Goal: Information Seeking & Learning: Learn about a topic

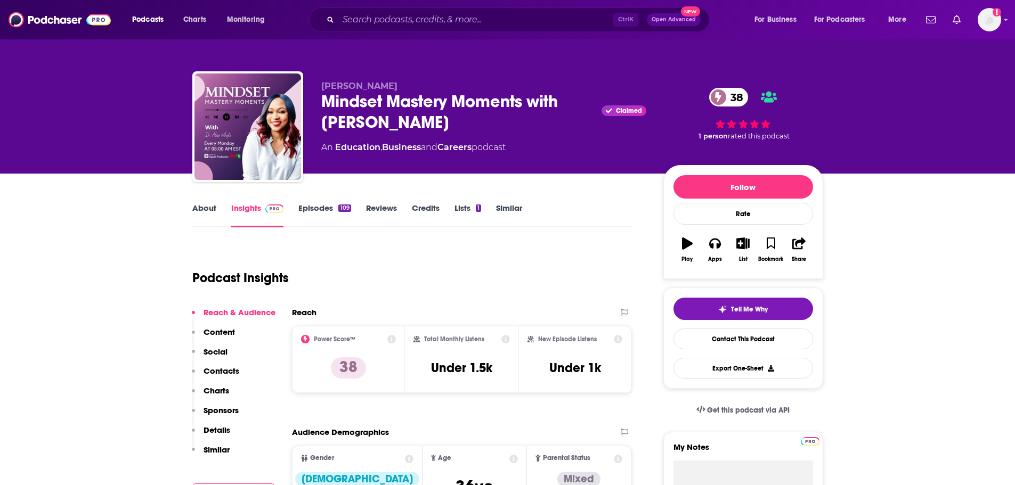
drag, startPoint x: 0, startPoint y: 0, endPoint x: 195, endPoint y: 207, distance: 284.5
click at [195, 207] on link "About" at bounding box center [204, 215] width 24 height 24
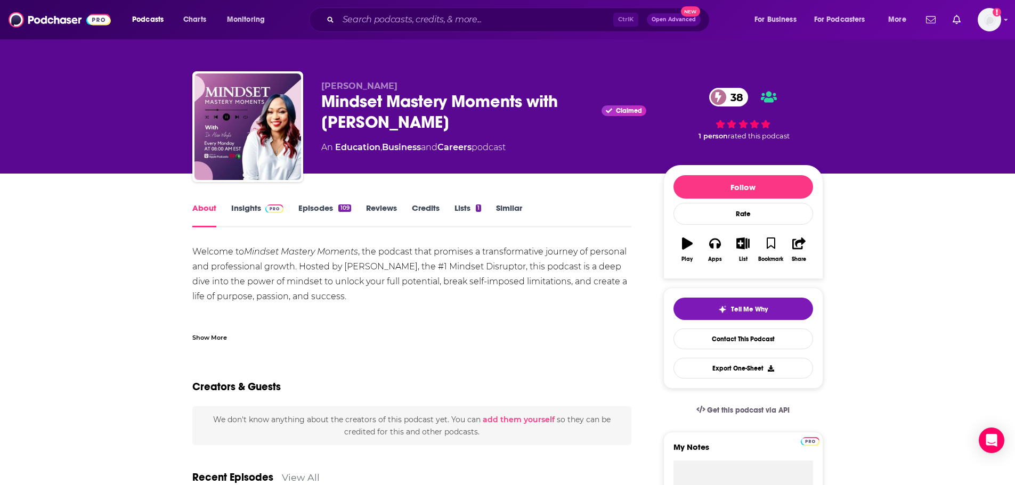
click at [507, 288] on div "Welcome to Mindset Mastery Moments , the podcast that promises a transformative…" at bounding box center [411, 460] width 439 height 432
click at [481, 15] on input "Search podcasts, credits, & more..." at bounding box center [475, 19] width 275 height 17
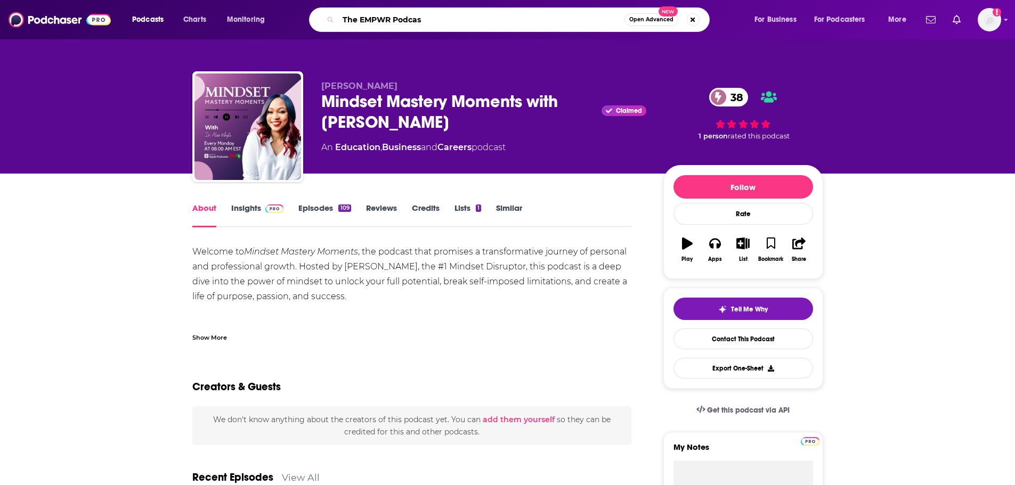
type input "The EMPWR Podcast"
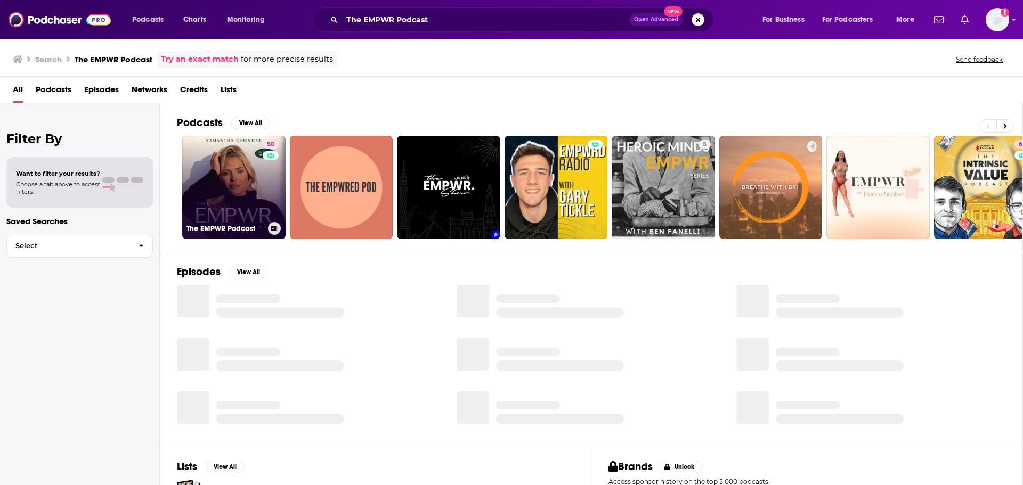
click at [233, 191] on link "50 The EMPWR Podcast" at bounding box center [233, 187] width 103 height 103
